Goal: Task Accomplishment & Management: Complete application form

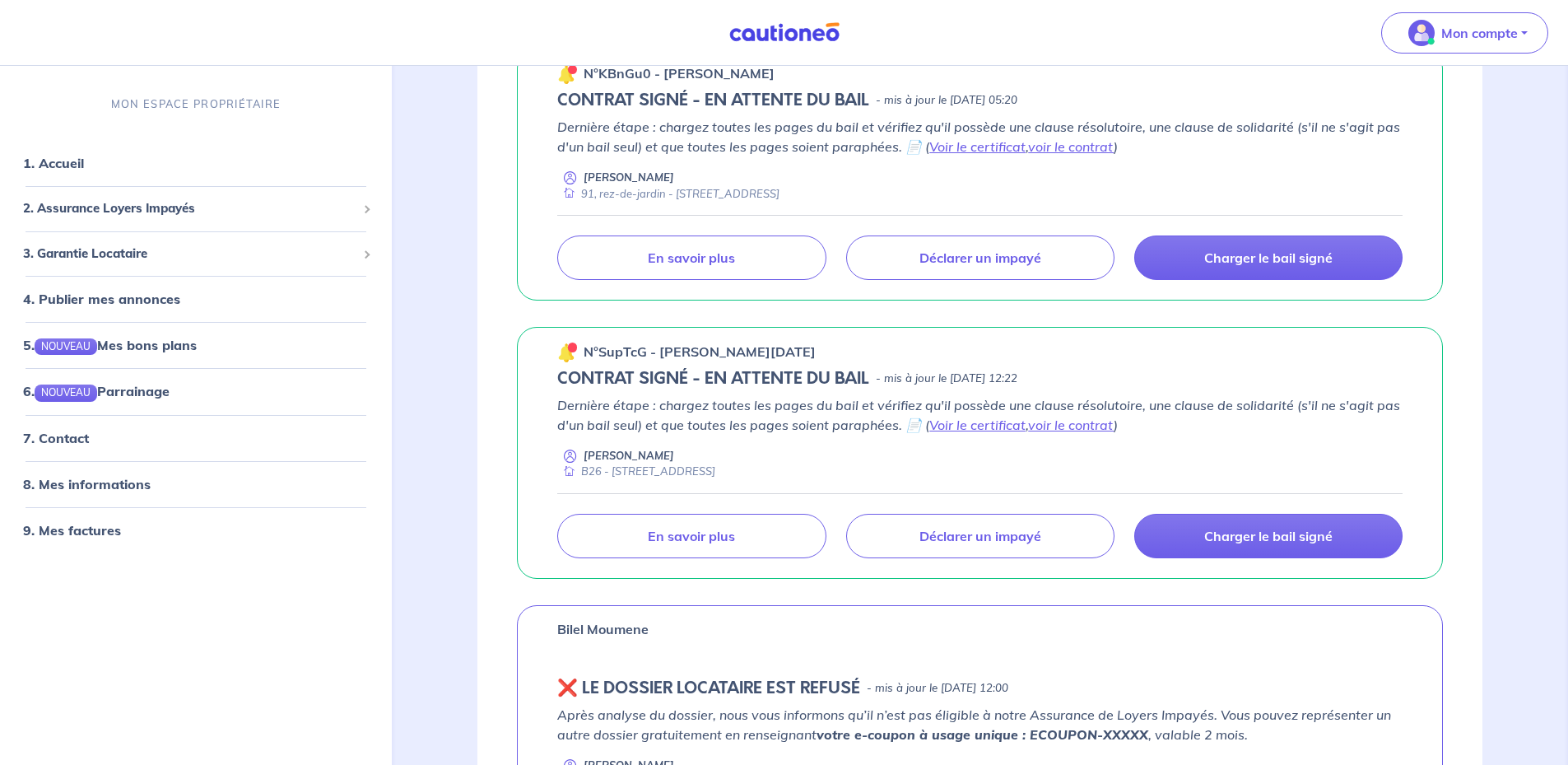
scroll to position [988, 0]
click at [1291, 547] on link "Charger le bail signé" at bounding box center [1268, 536] width 268 height 45
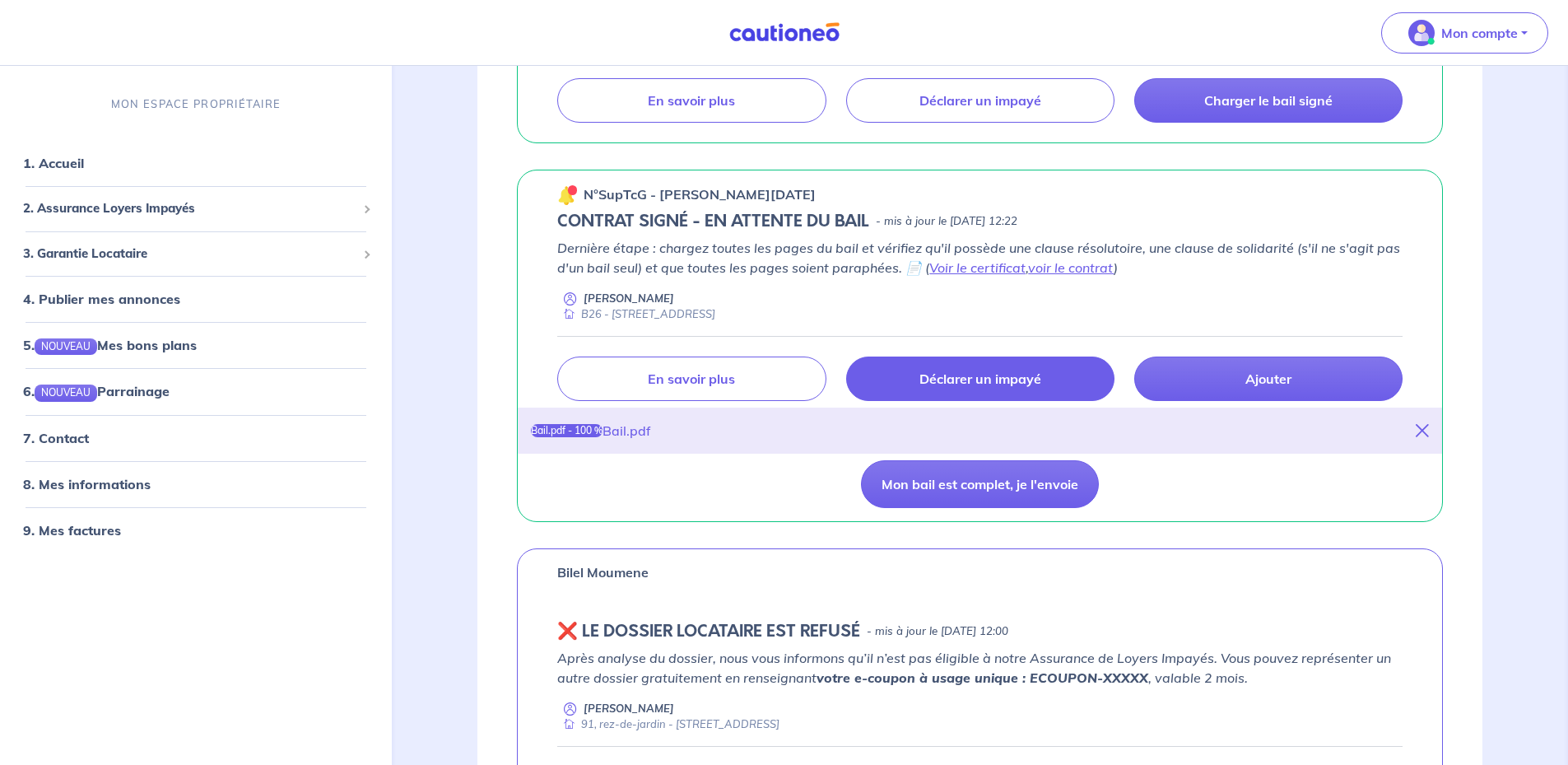
scroll to position [1153, 0]
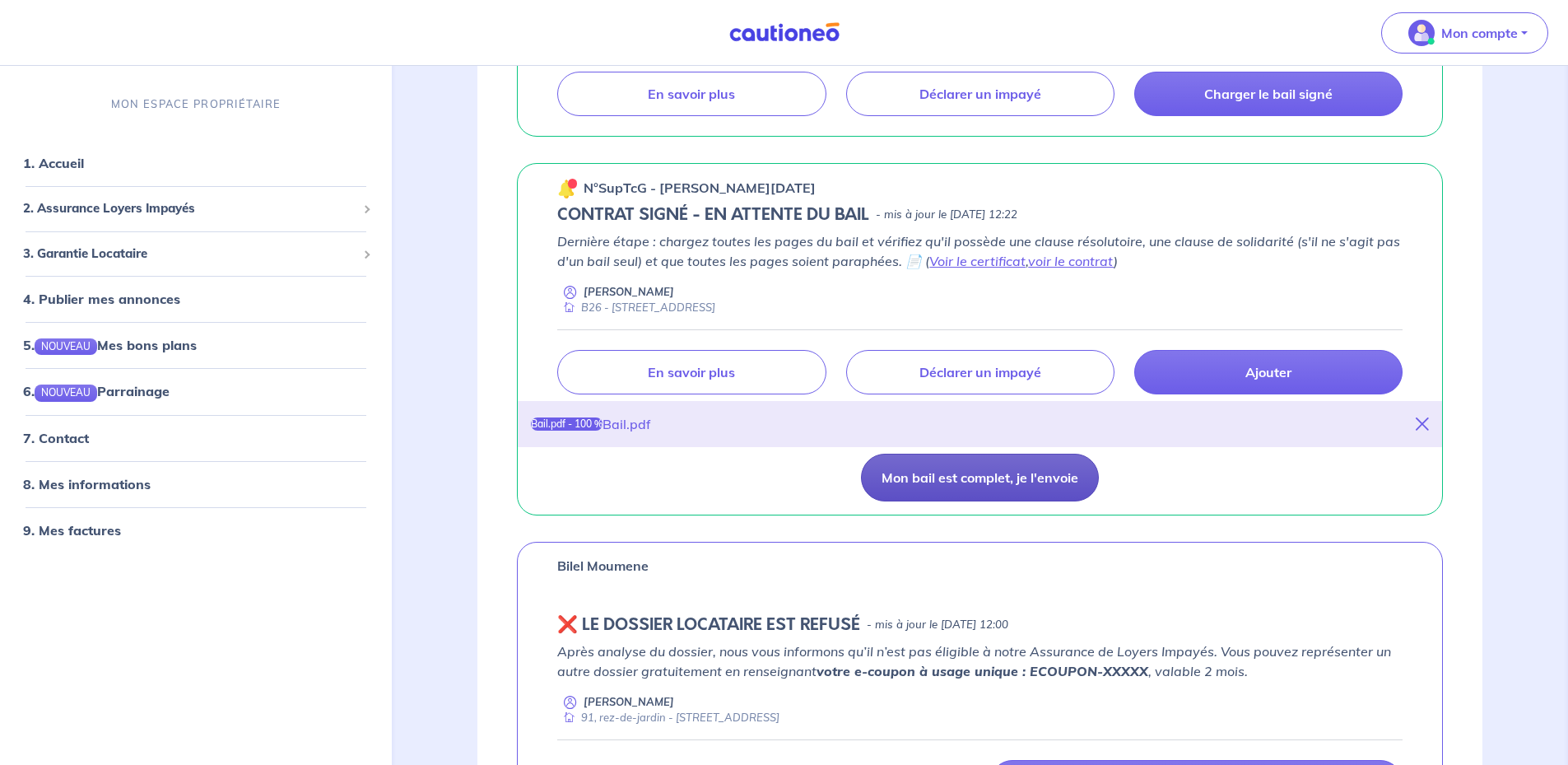
click at [1016, 491] on button "Mon bail est complet, je l'envoie" at bounding box center [980, 478] width 238 height 48
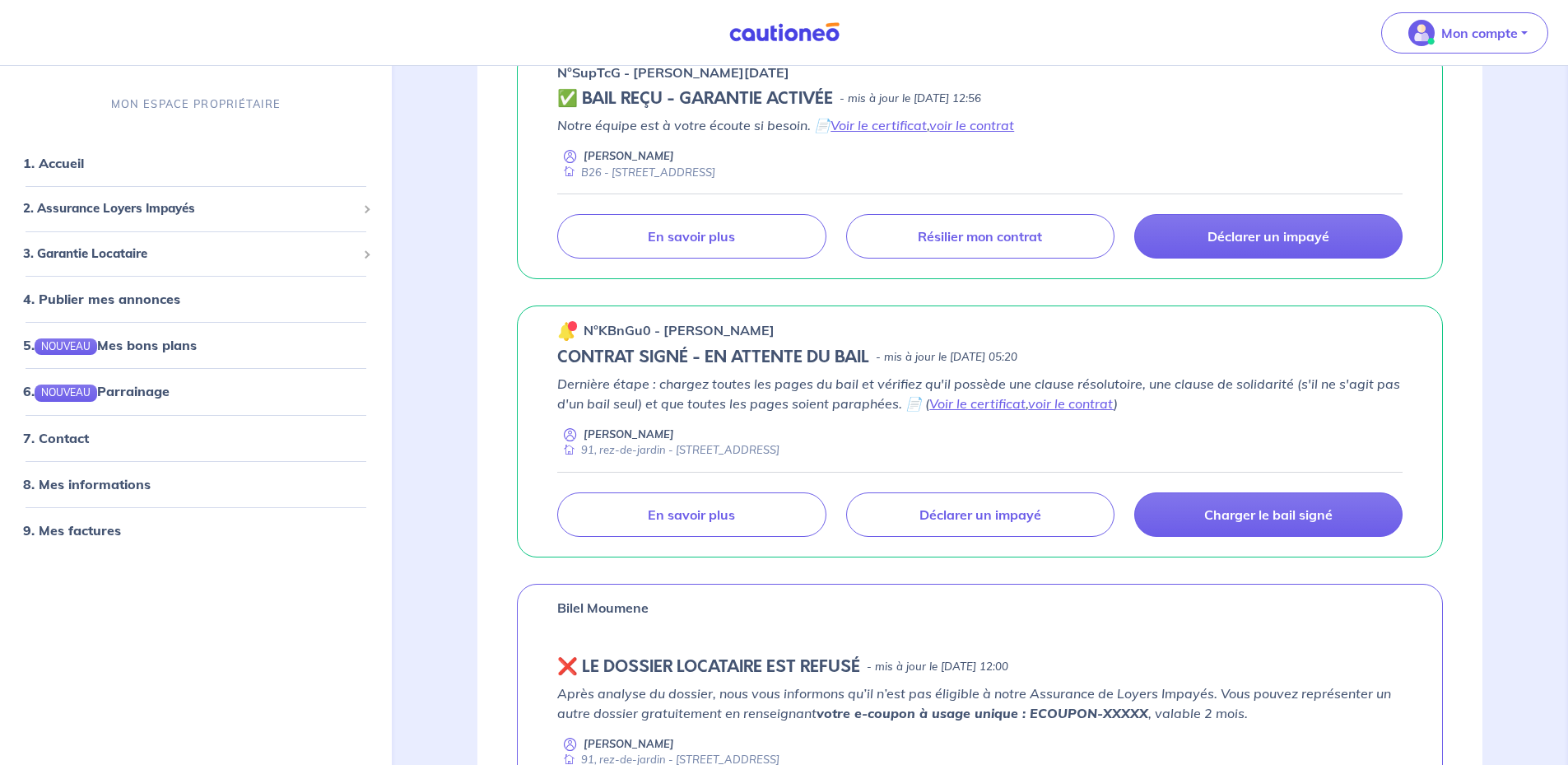
scroll to position [988, 0]
click at [1197, 518] on link "Charger le bail signé" at bounding box center [1268, 515] width 268 height 45
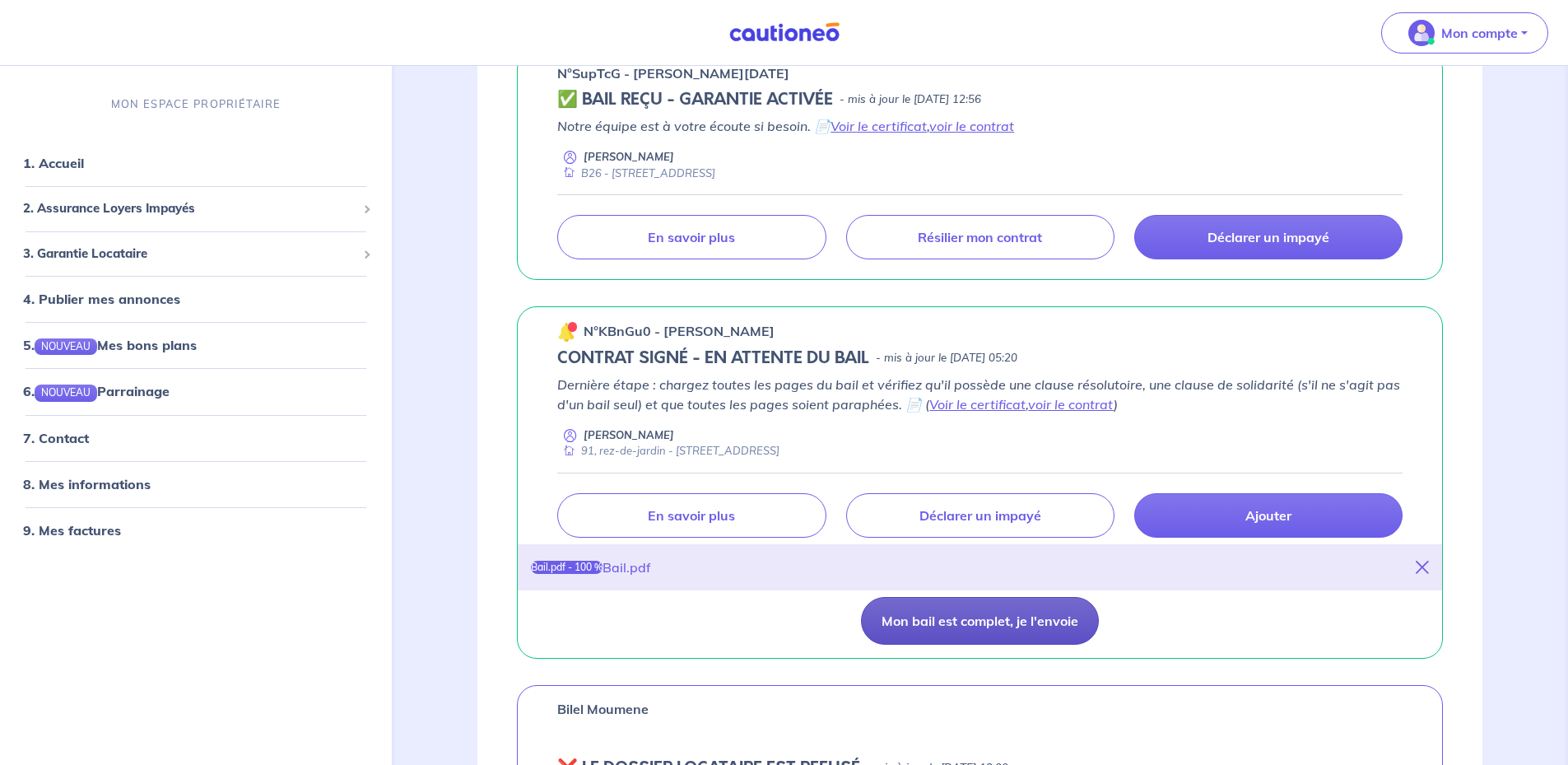
click at [1006, 615] on button "Mon bail est complet, je l'envoie" at bounding box center [980, 621] width 238 height 48
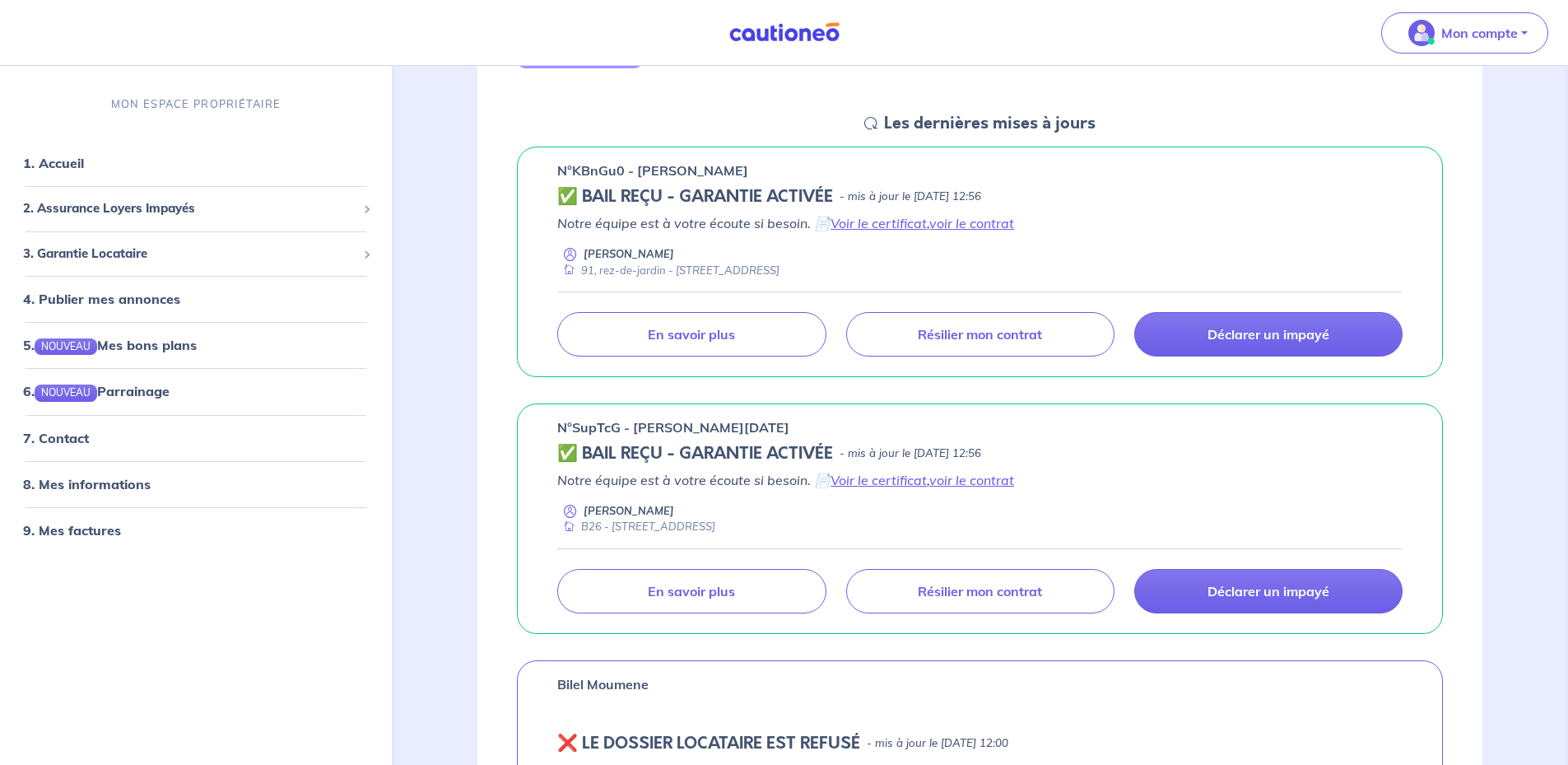
scroll to position [906, 0]
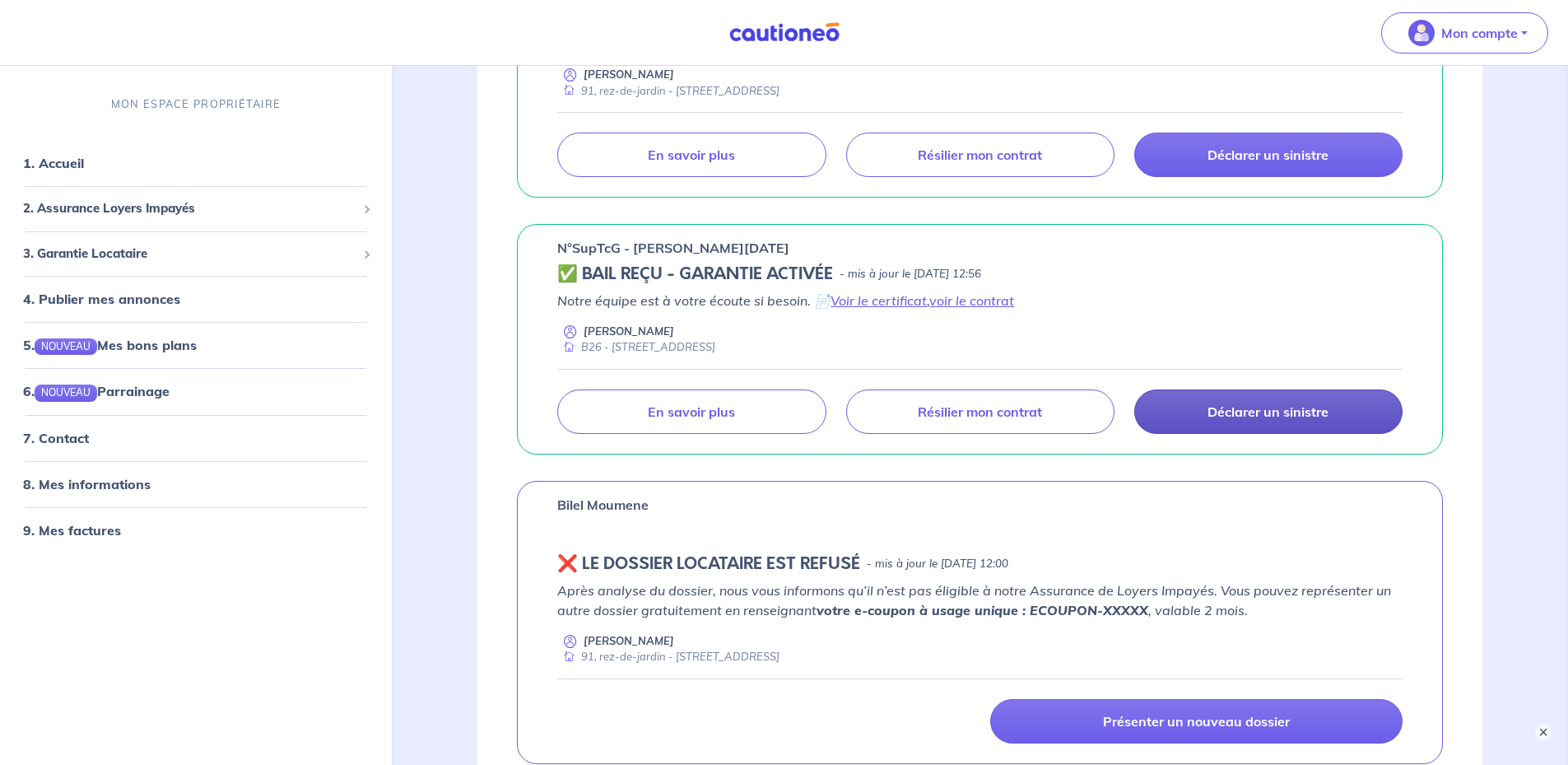
scroll to position [988, 0]
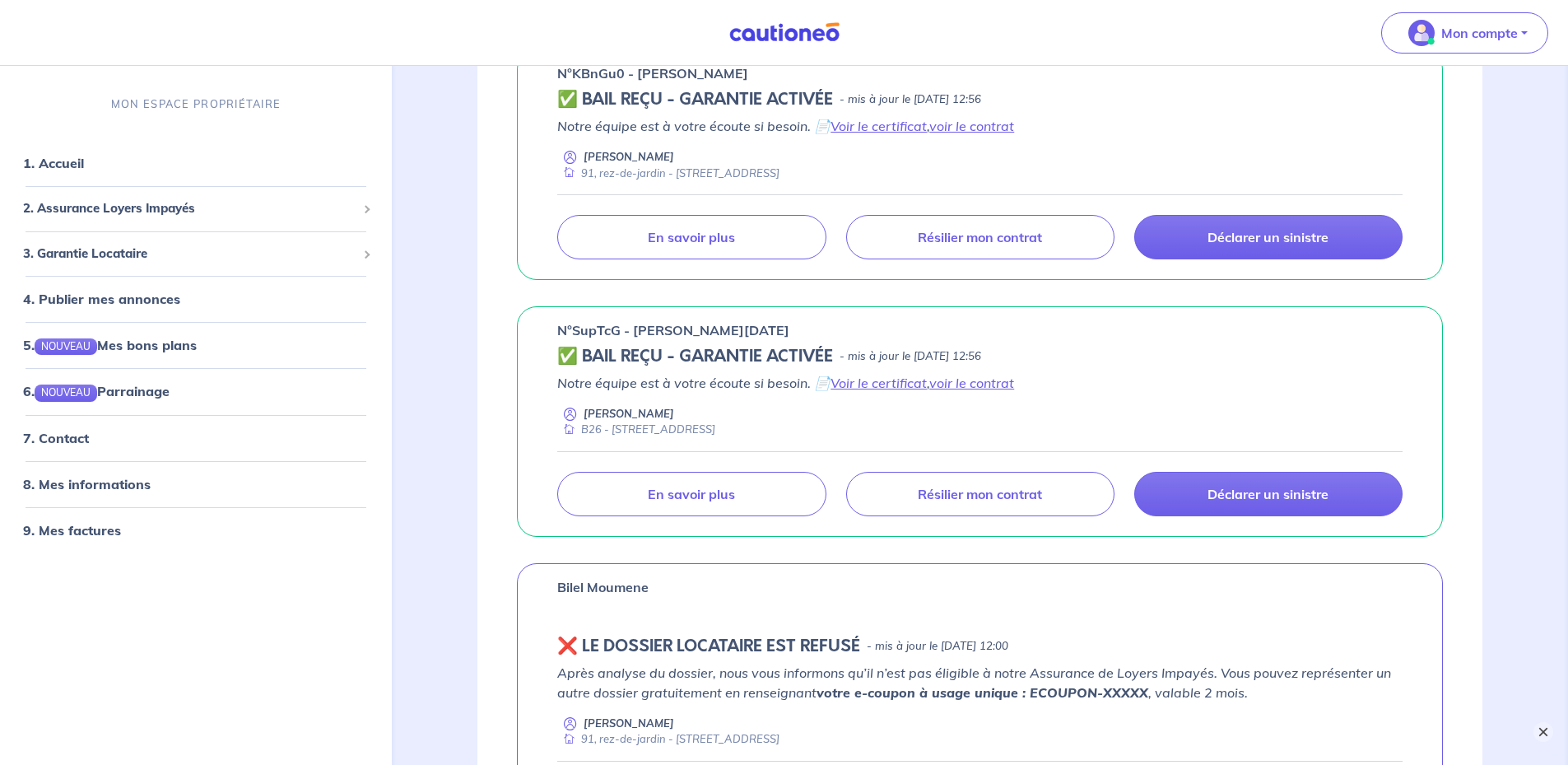
click at [1542, 733] on button "×" at bounding box center [1543, 732] width 20 height 20
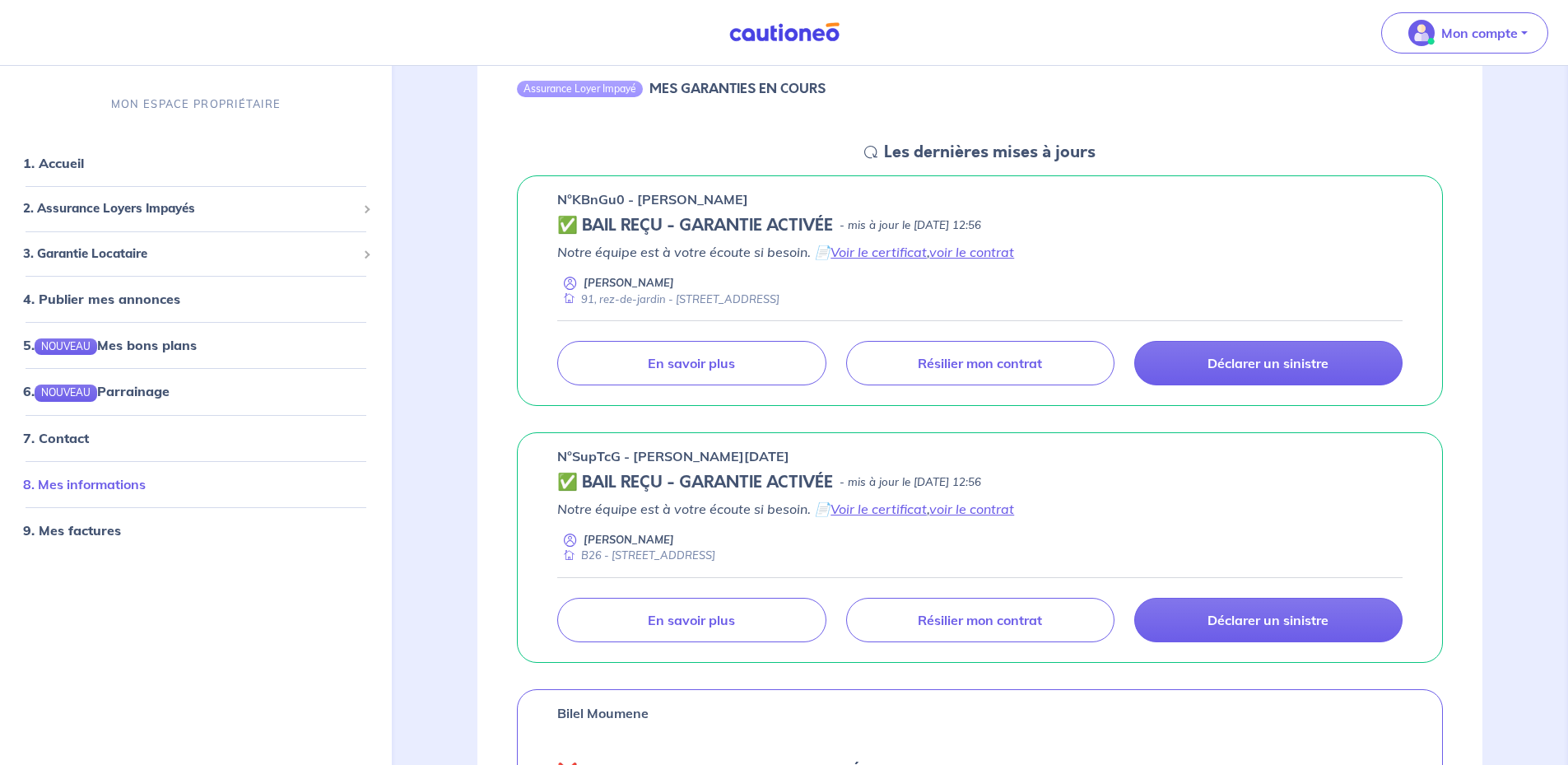
scroll to position [823, 0]
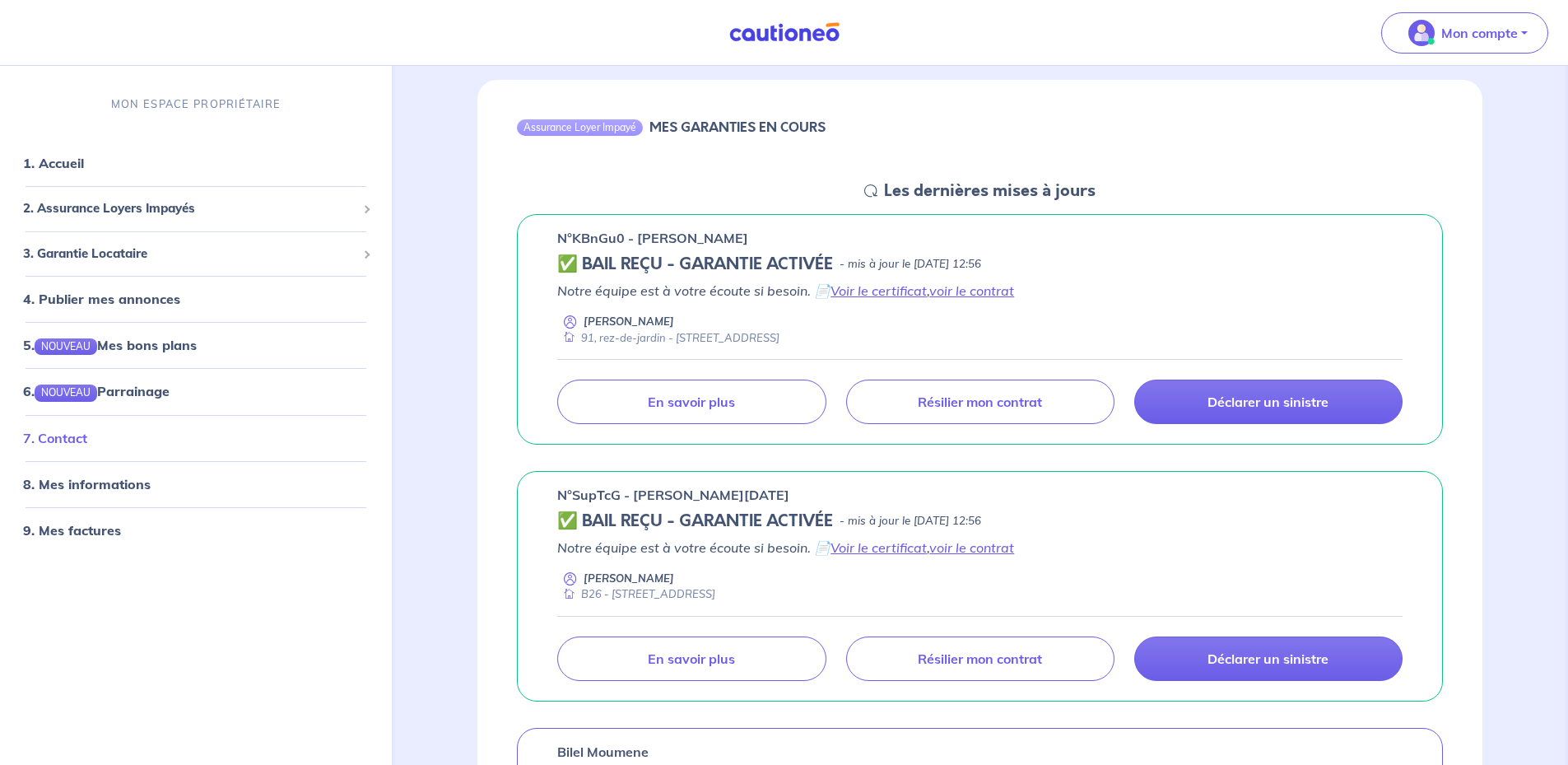
click at [87, 438] on link "7. Contact" at bounding box center [54, 437] width 64 height 17
click at [879, 191] on div "Les dernières mises à jours" at bounding box center [987, 191] width 218 height 20
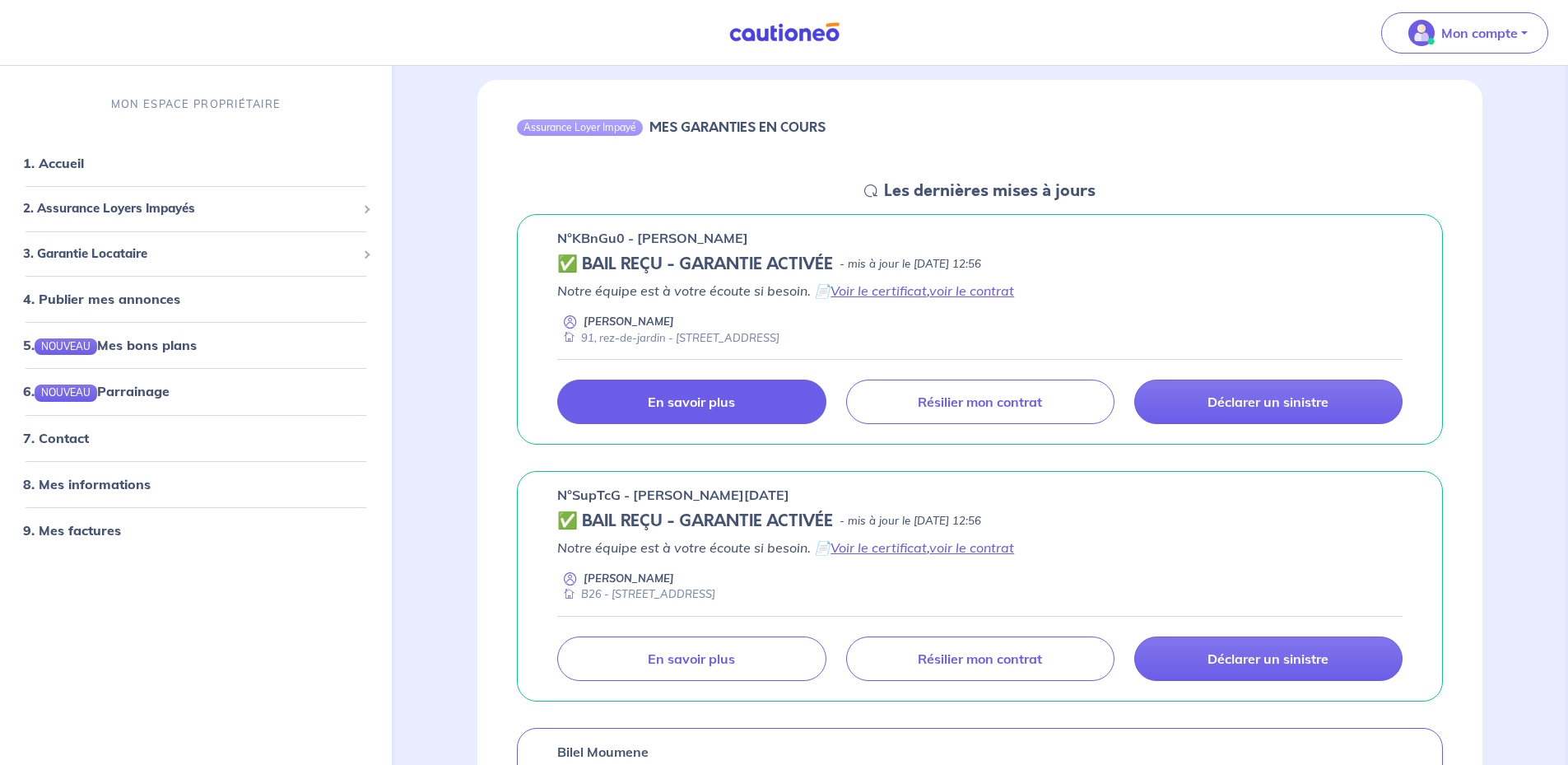
click at [714, 414] on link "En savoir plus" at bounding box center [691, 401] width 268 height 45
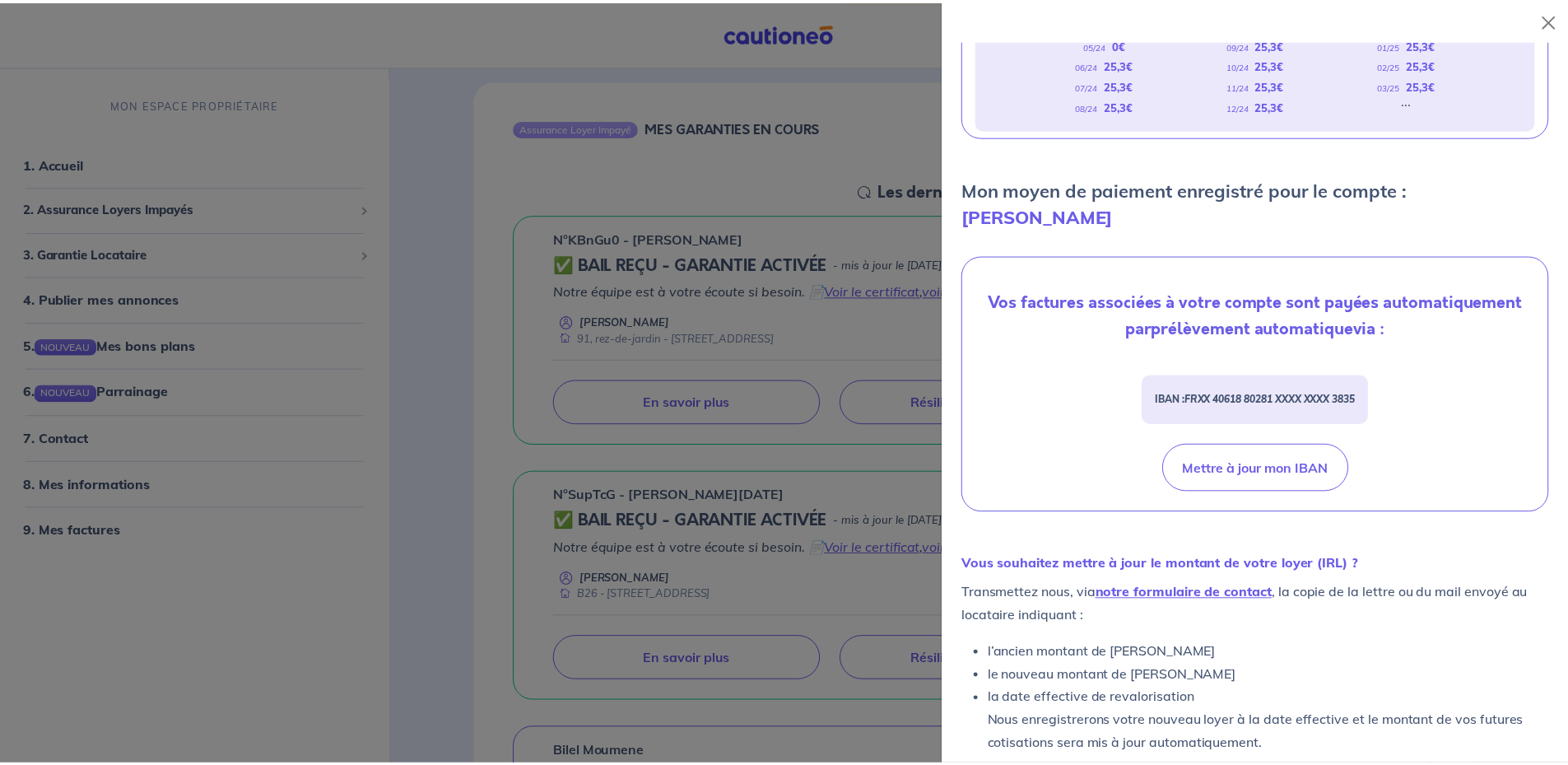
scroll to position [442, 0]
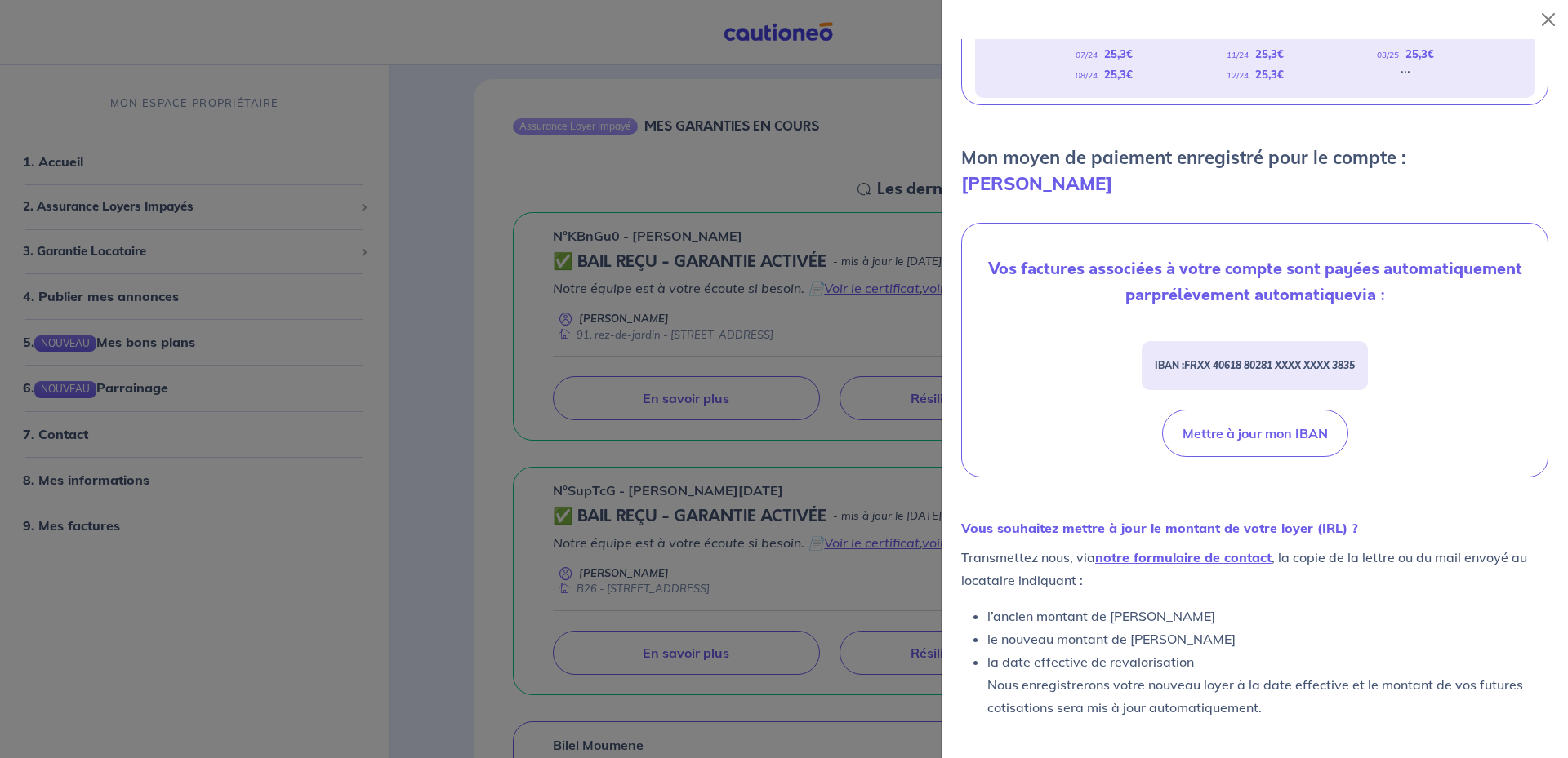
click at [463, 341] on div at bounding box center [784, 379] width 1568 height 758
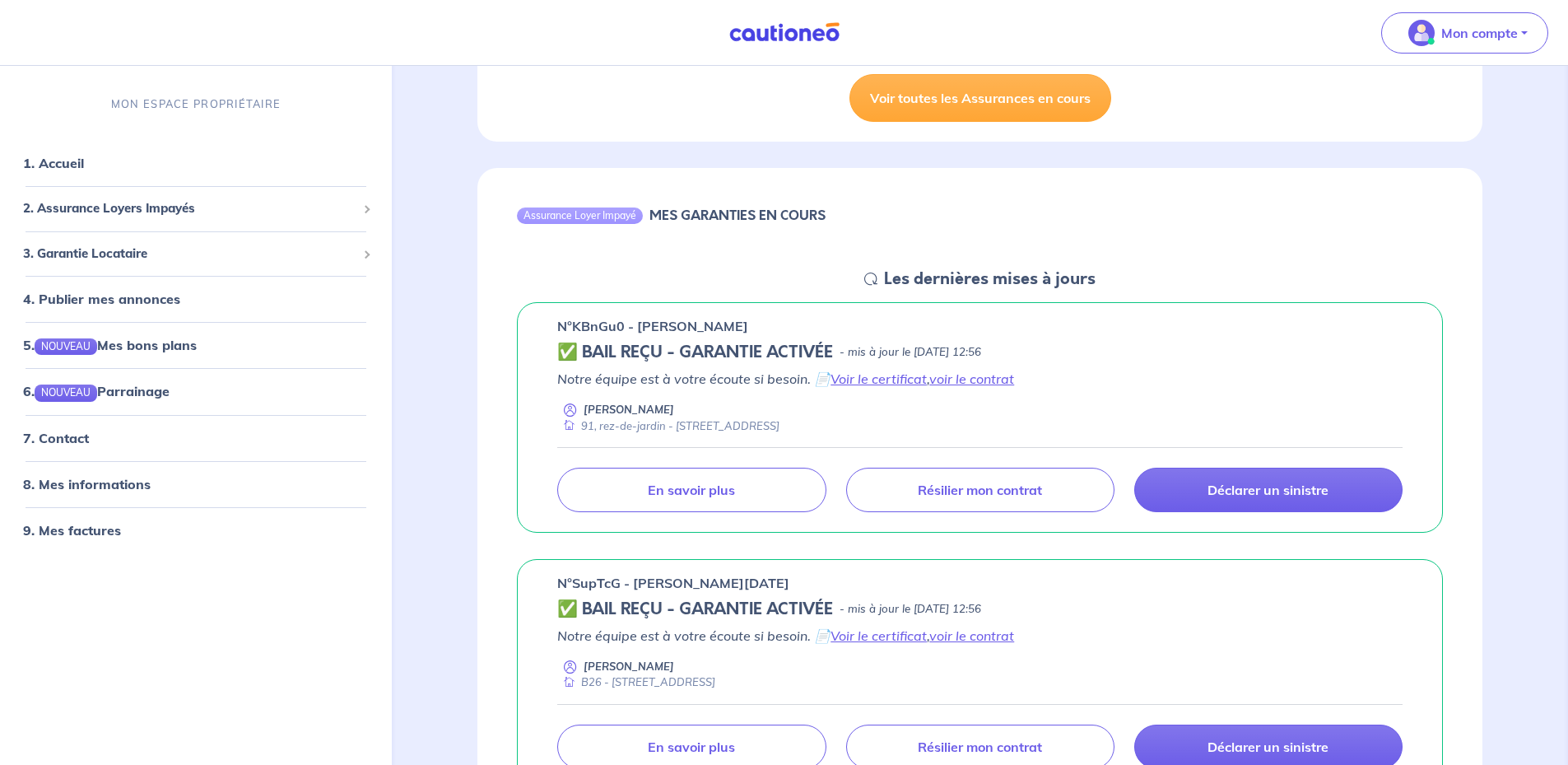
scroll to position [494, 0]
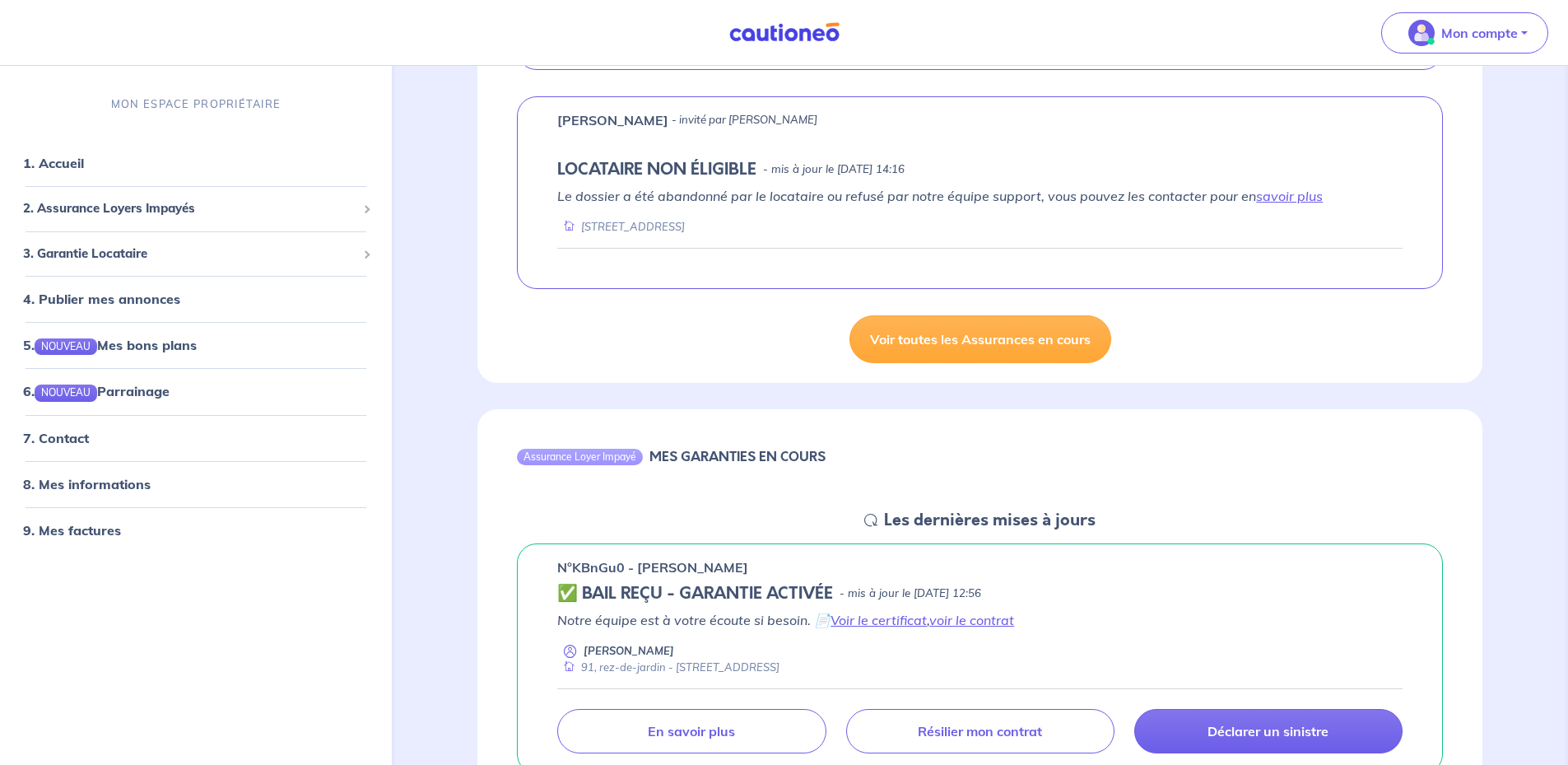
drag, startPoint x: 407, startPoint y: 141, endPoint x: 705, endPoint y: 12, distance: 324.7
click at [87, 443] on link "7. Contact" at bounding box center [54, 437] width 64 height 17
